Goal: Find specific page/section: Find specific page/section

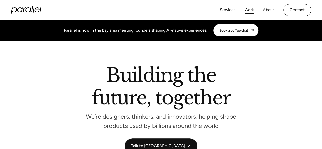
click at [249, 8] on link "Work" at bounding box center [248, 9] width 9 height 7
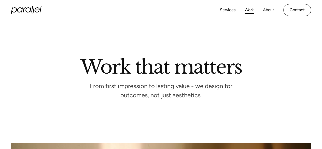
scroll to position [110, 0]
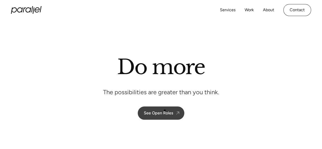
click at [165, 110] on div "See Open Roles" at bounding box center [158, 112] width 29 height 5
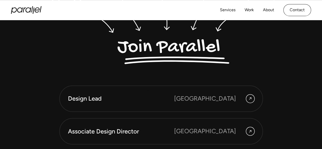
scroll to position [1293, 0]
